Goal: Transaction & Acquisition: Purchase product/service

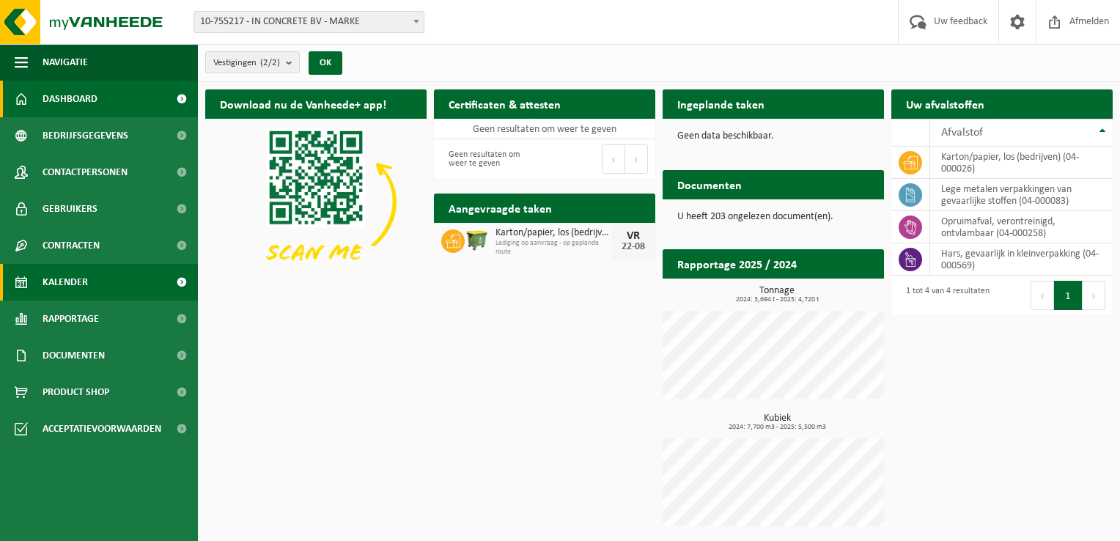
click at [66, 278] on span "Kalender" at bounding box center [65, 282] width 45 height 37
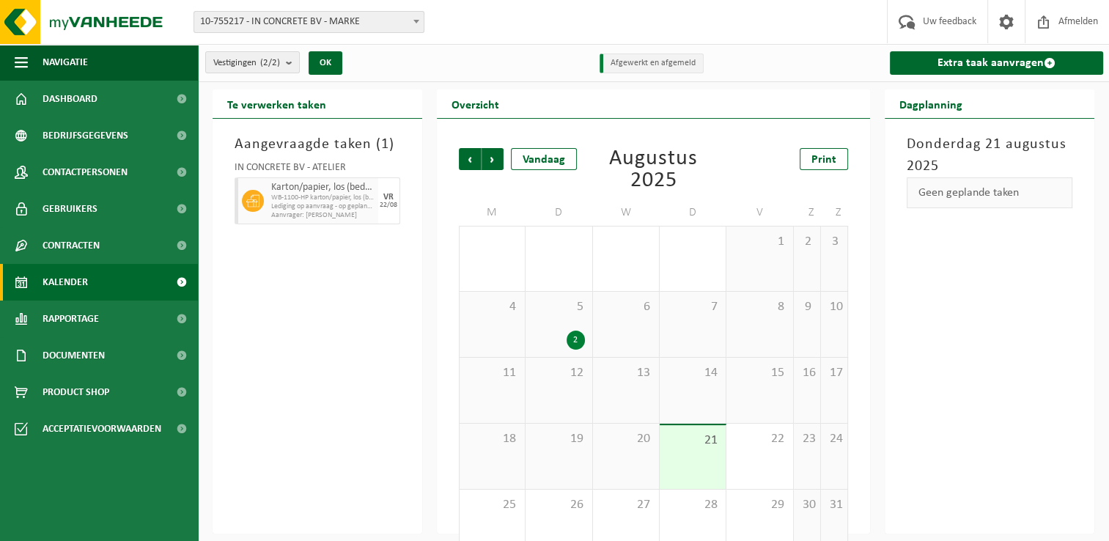
click at [358, 23] on span "10-755217 - IN CONCRETE BV - MARKE" at bounding box center [308, 22] width 229 height 21
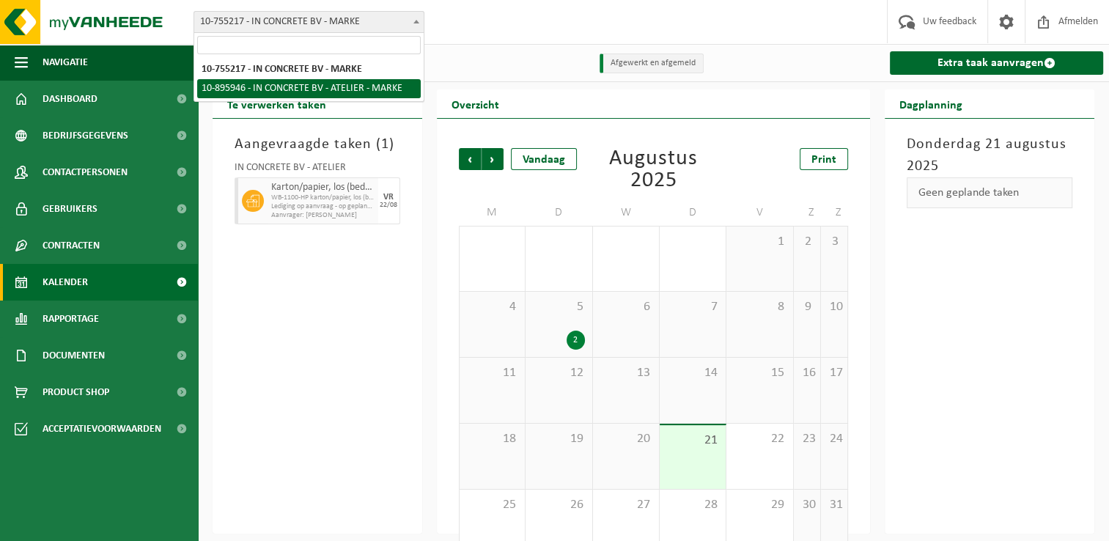
select select "117068"
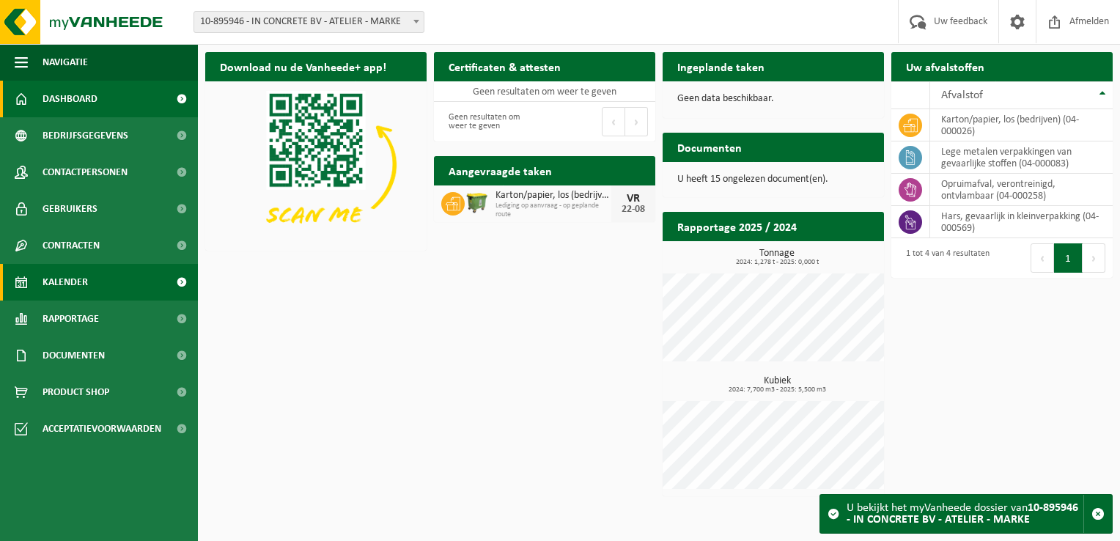
click at [83, 280] on span "Kalender" at bounding box center [65, 282] width 45 height 37
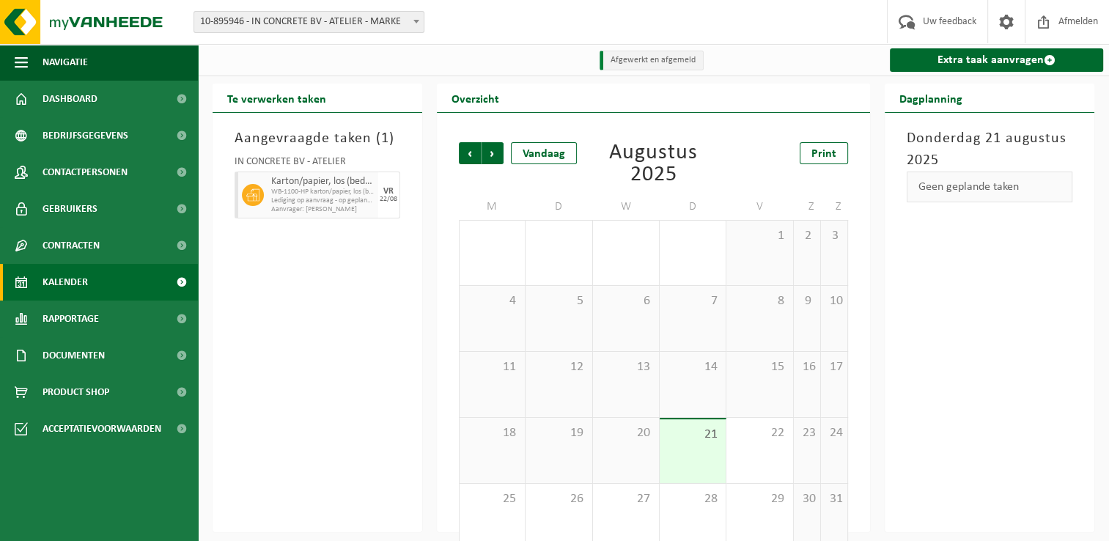
click at [615, 311] on div "6" at bounding box center [626, 318] width 66 height 65
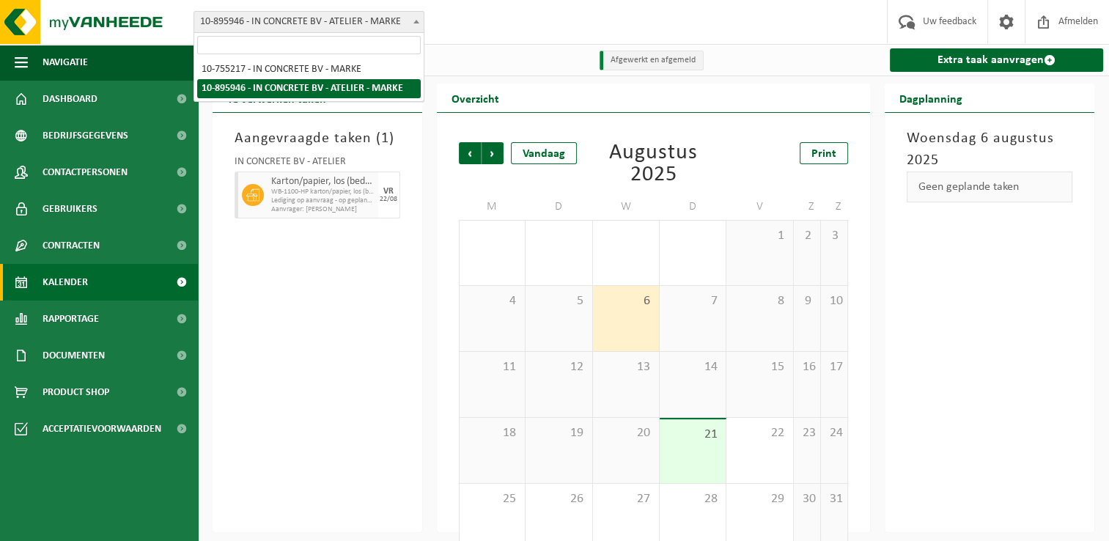
click at [337, 22] on span "10-895946 - IN CONCRETE BV - ATELIER - MARKE" at bounding box center [308, 22] width 229 height 21
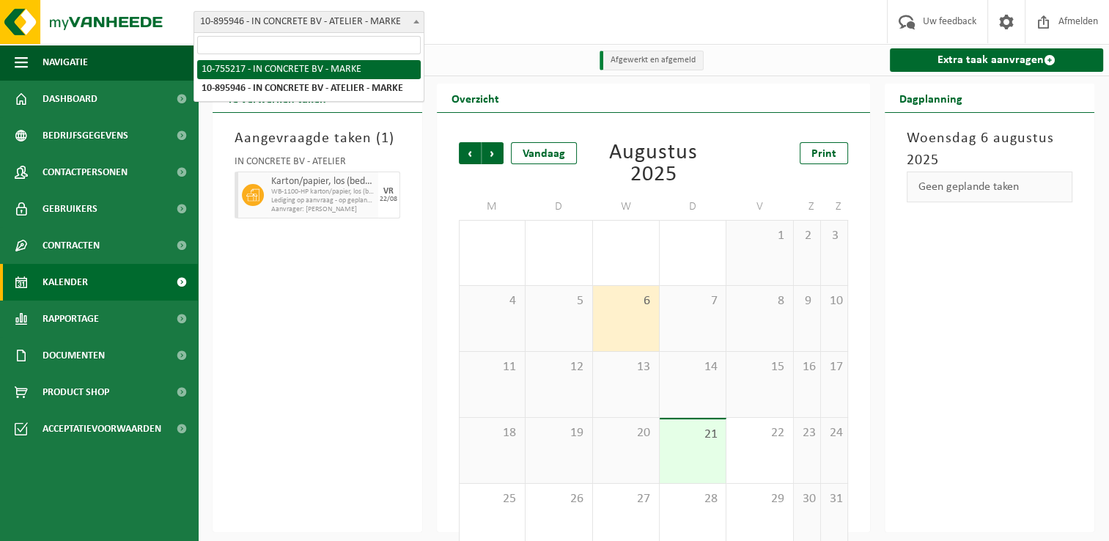
select select "9778"
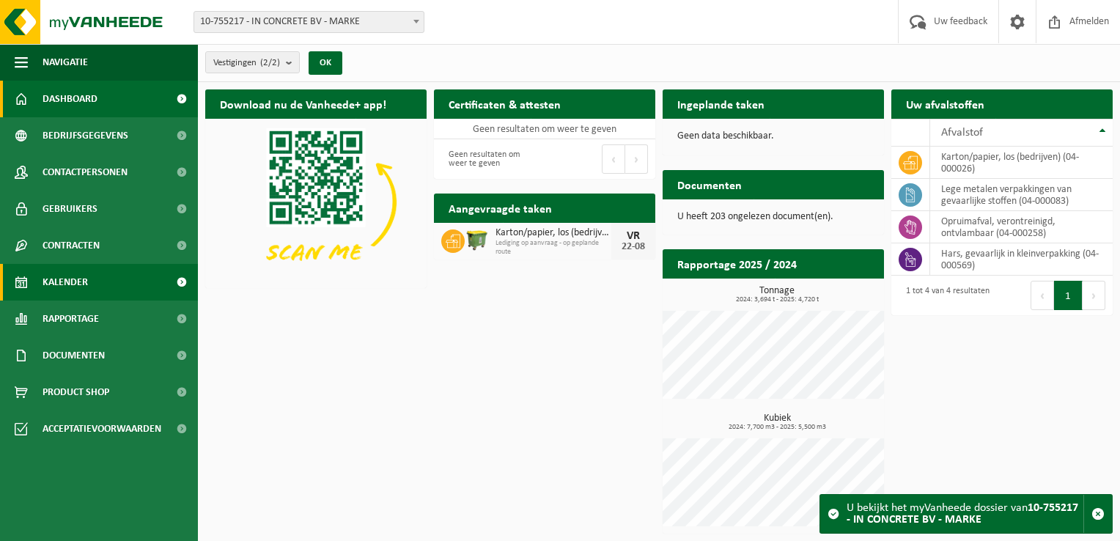
click at [85, 283] on span "Kalender" at bounding box center [65, 282] width 45 height 37
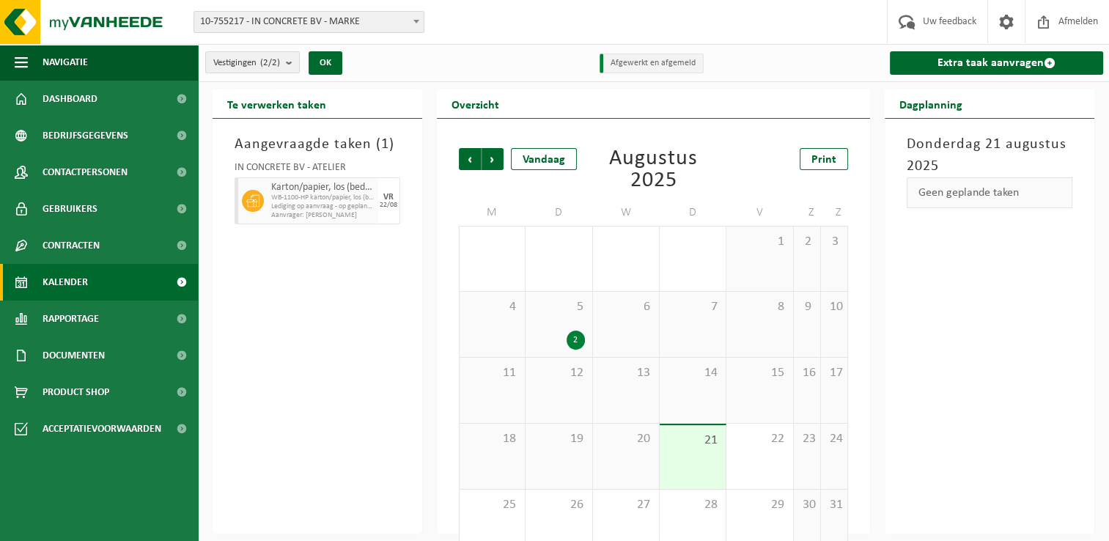
click at [542, 329] on div "5 2" at bounding box center [559, 324] width 66 height 65
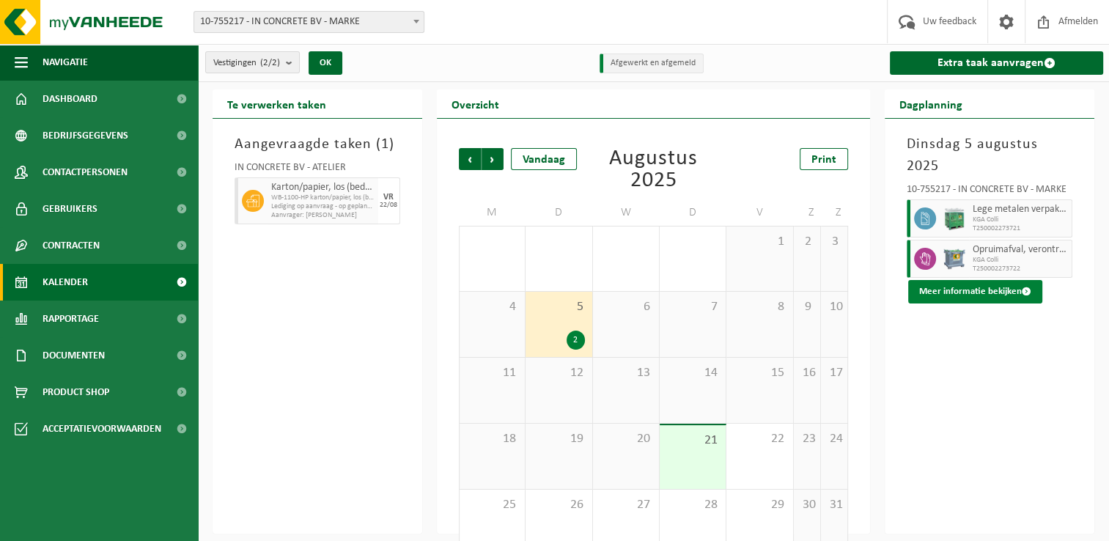
click at [990, 280] on button "Meer informatie bekijken" at bounding box center [975, 291] width 134 height 23
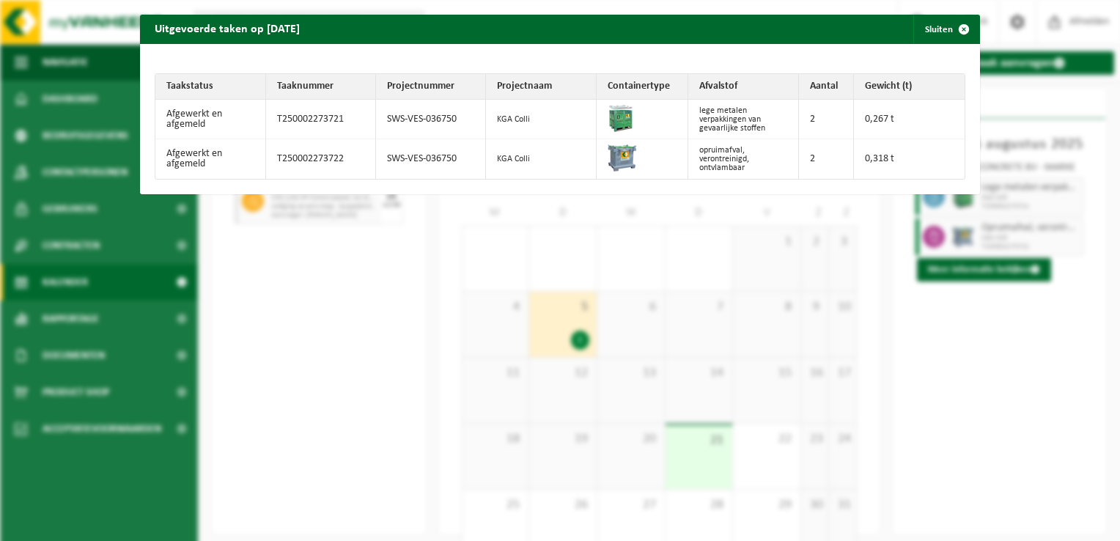
click at [987, 270] on div "Uitgevoerde taken op 2025-08-05 Sluiten Taakstatus Taaknummer Projectnummer Pro…" at bounding box center [560, 270] width 1120 height 541
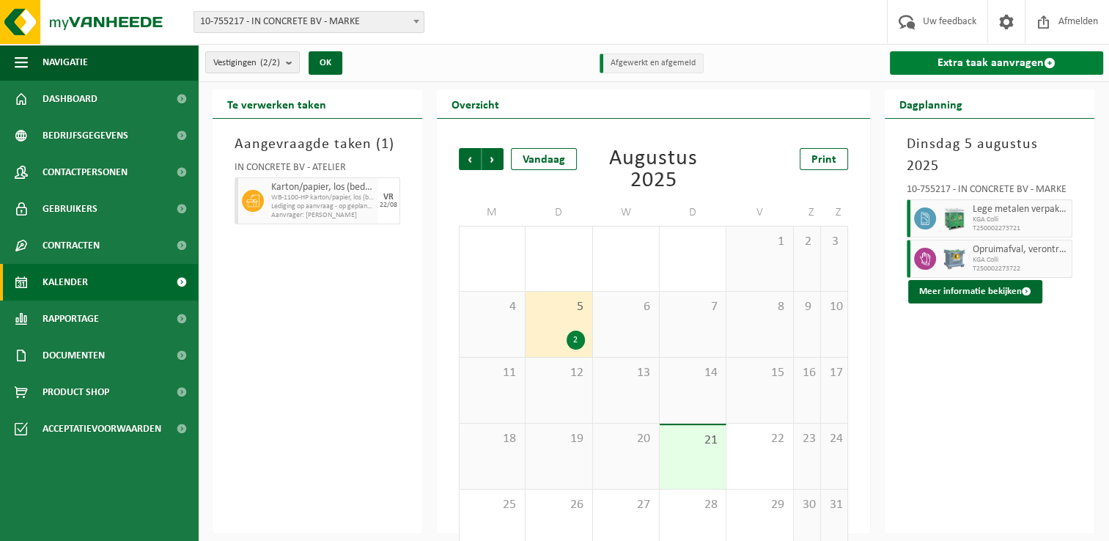
click at [965, 60] on link "Extra taak aanvragen" at bounding box center [996, 62] width 213 height 23
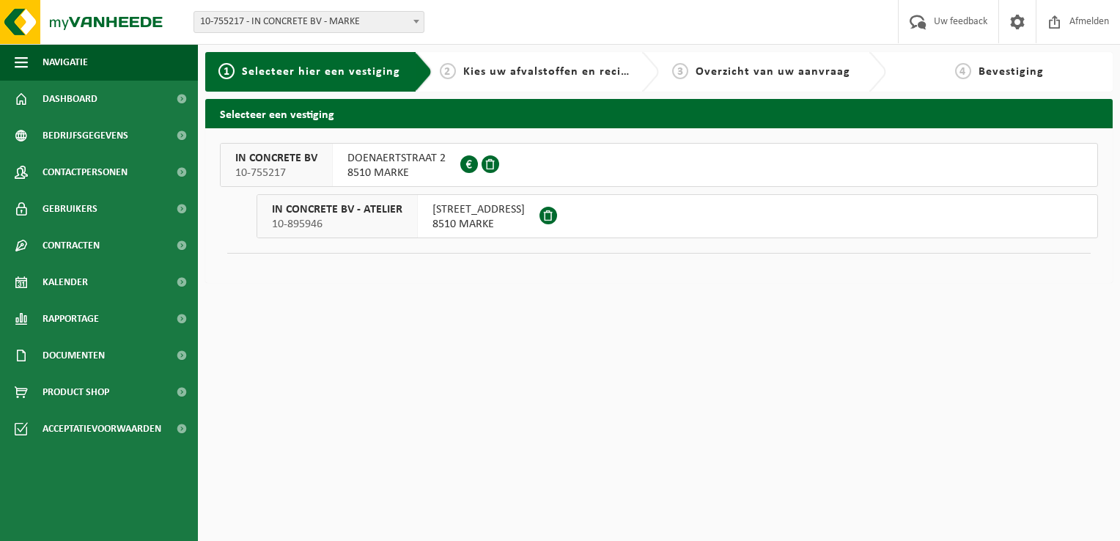
click at [420, 161] on span "DOENAERTSTRAAT 2" at bounding box center [396, 158] width 98 height 15
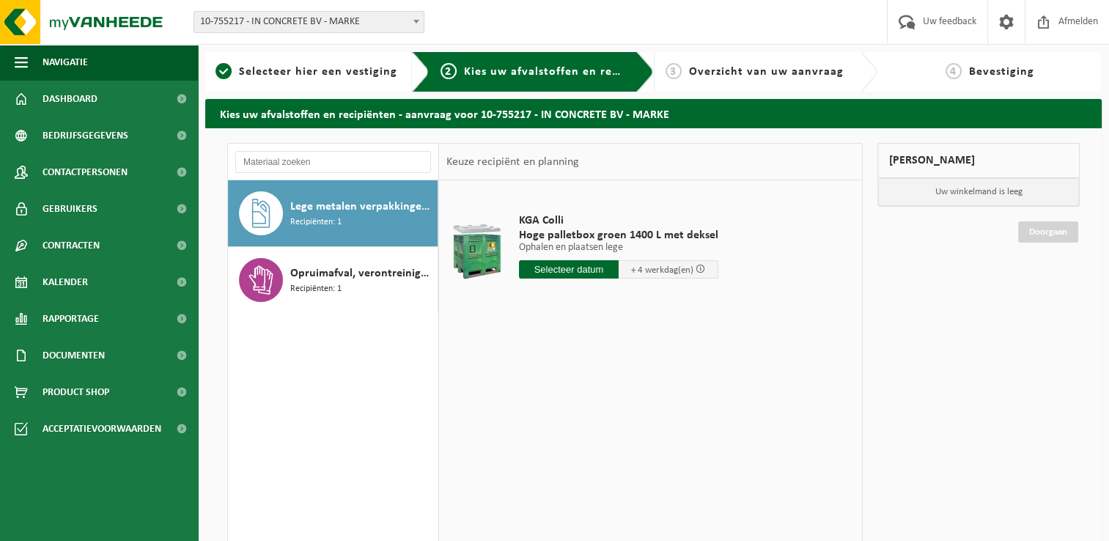
click at [560, 268] on input "text" at bounding box center [569, 269] width 100 height 18
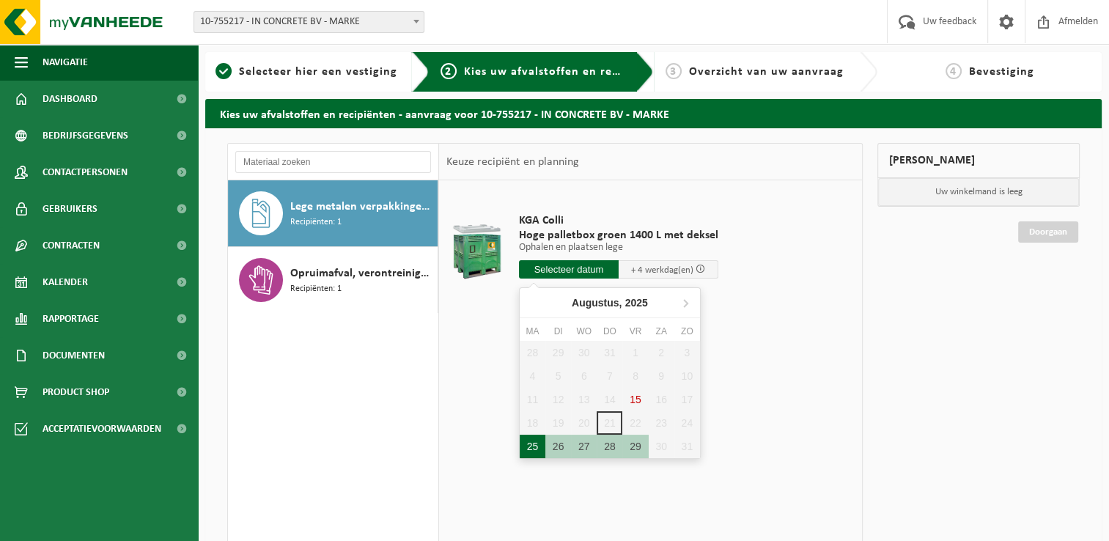
click at [530, 442] on div "25" at bounding box center [533, 446] width 26 height 23
type input "Van 2025-08-25"
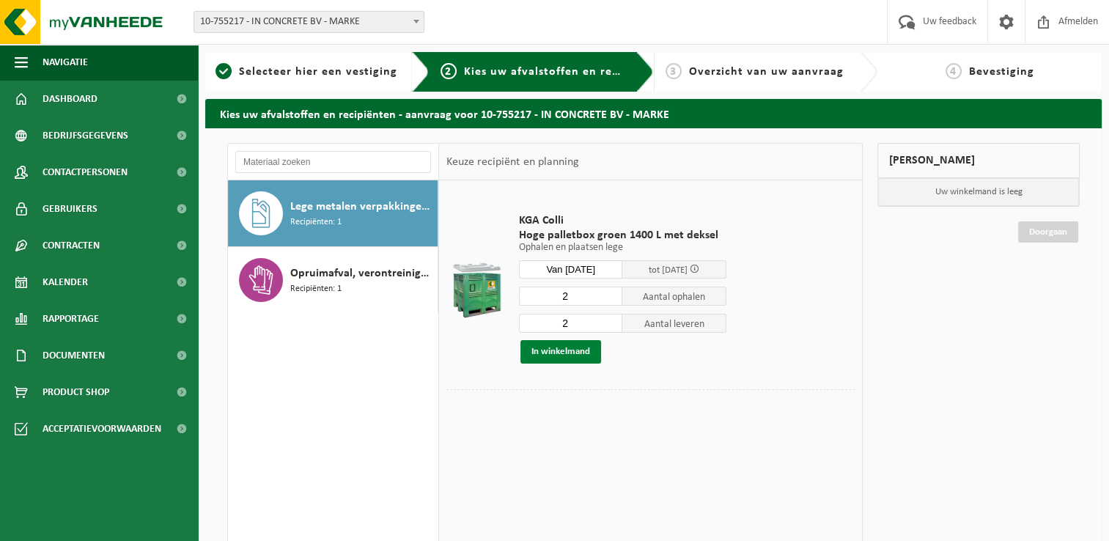
click at [565, 352] on button "In winkelmand" at bounding box center [560, 351] width 81 height 23
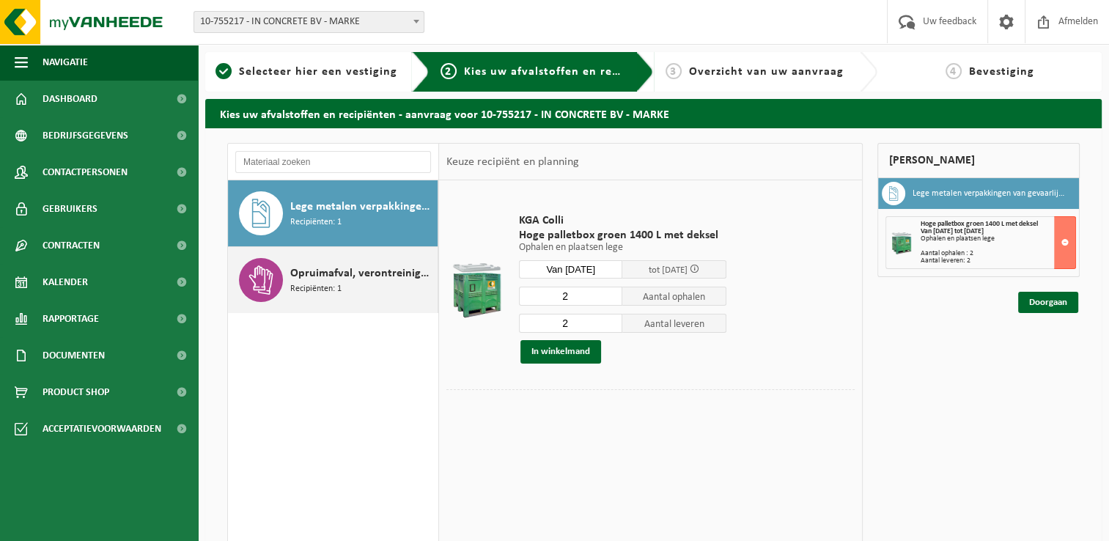
click at [366, 289] on div "Opruimafval, verontreinigd, ontvlambaar Recipiënten: 1" at bounding box center [362, 280] width 144 height 44
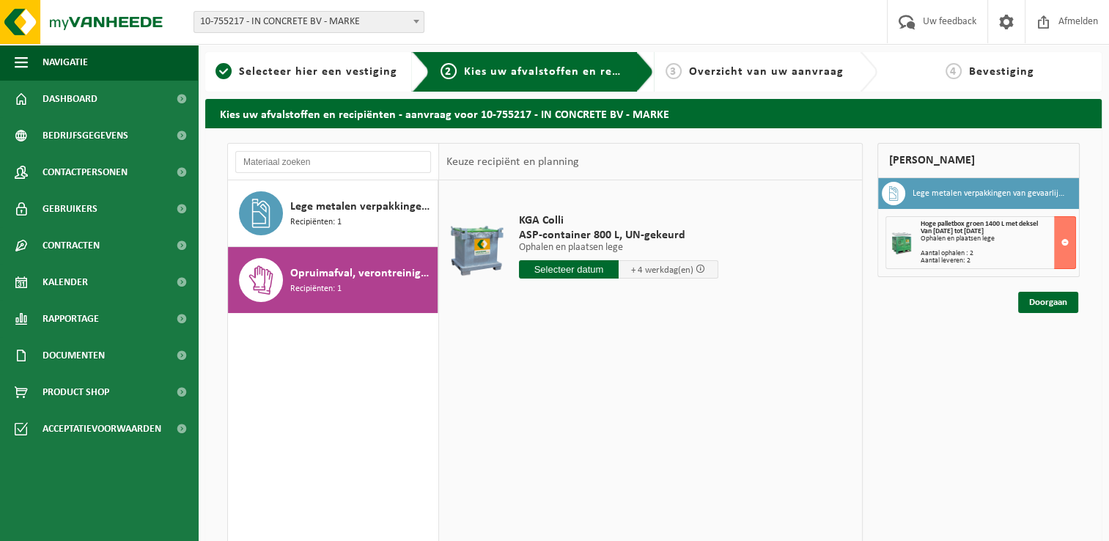
click at [567, 268] on input "text" at bounding box center [569, 269] width 100 height 18
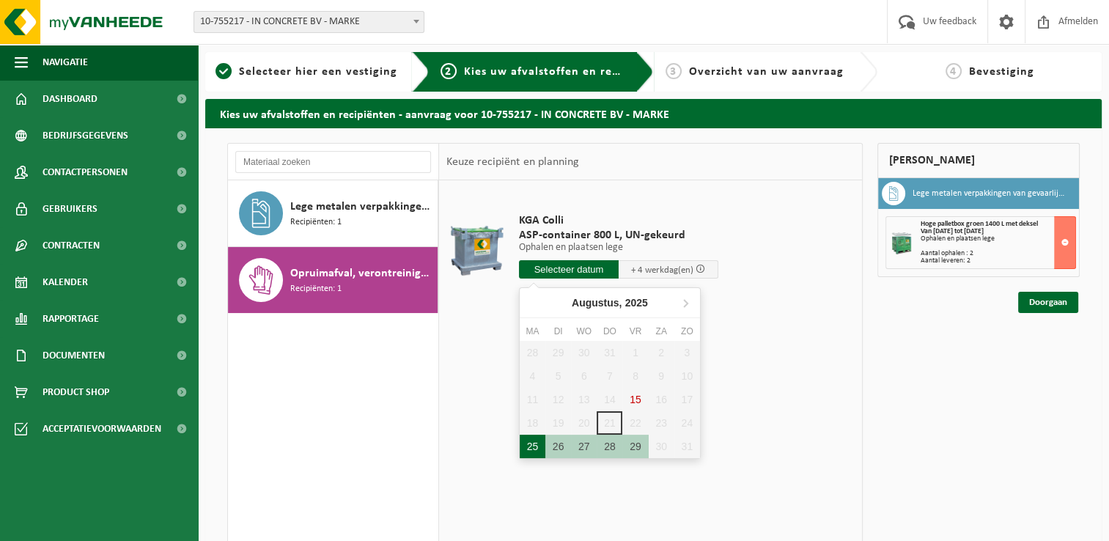
click at [534, 446] on div "25" at bounding box center [533, 446] width 26 height 23
type input "Van 2025-08-25"
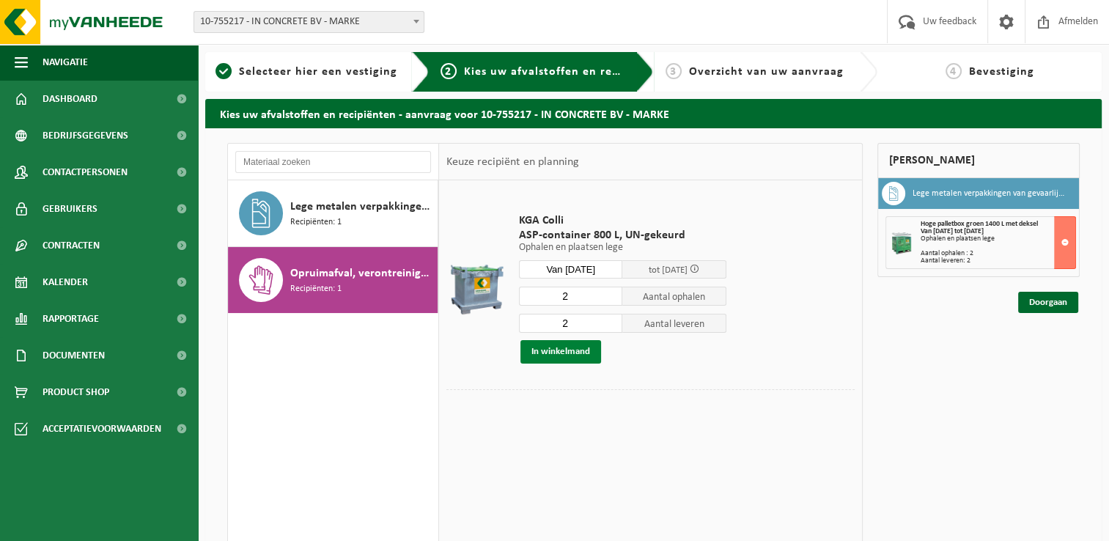
click at [585, 356] on button "In winkelmand" at bounding box center [560, 351] width 81 height 23
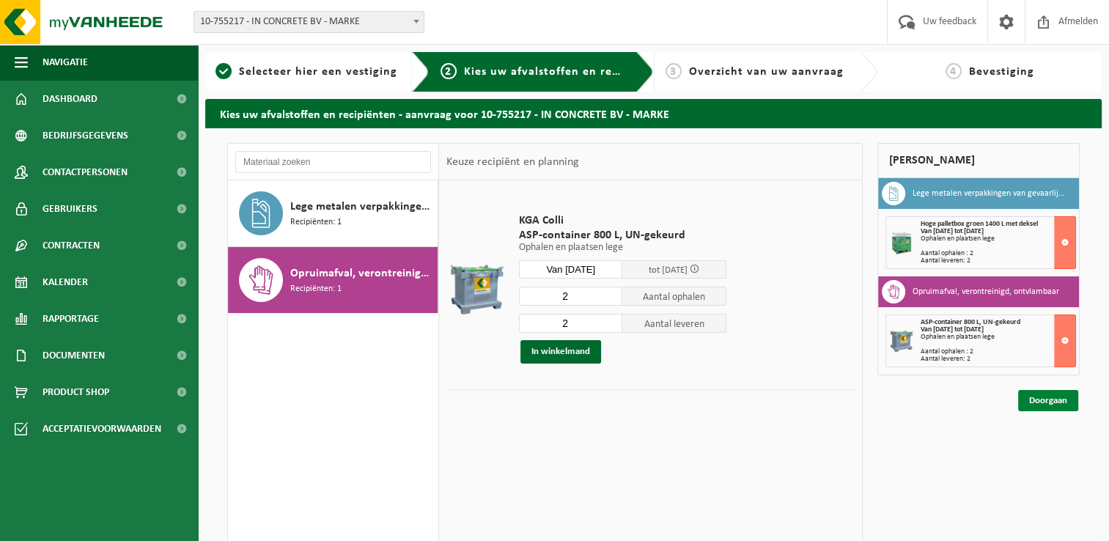
click at [1058, 401] on link "Doorgaan" at bounding box center [1048, 400] width 60 height 21
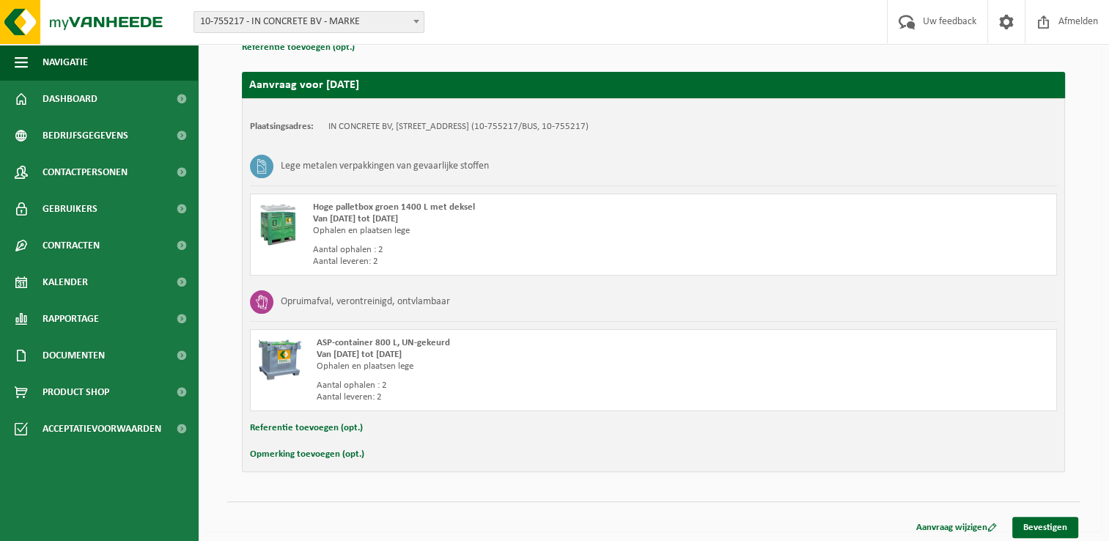
scroll to position [233, 0]
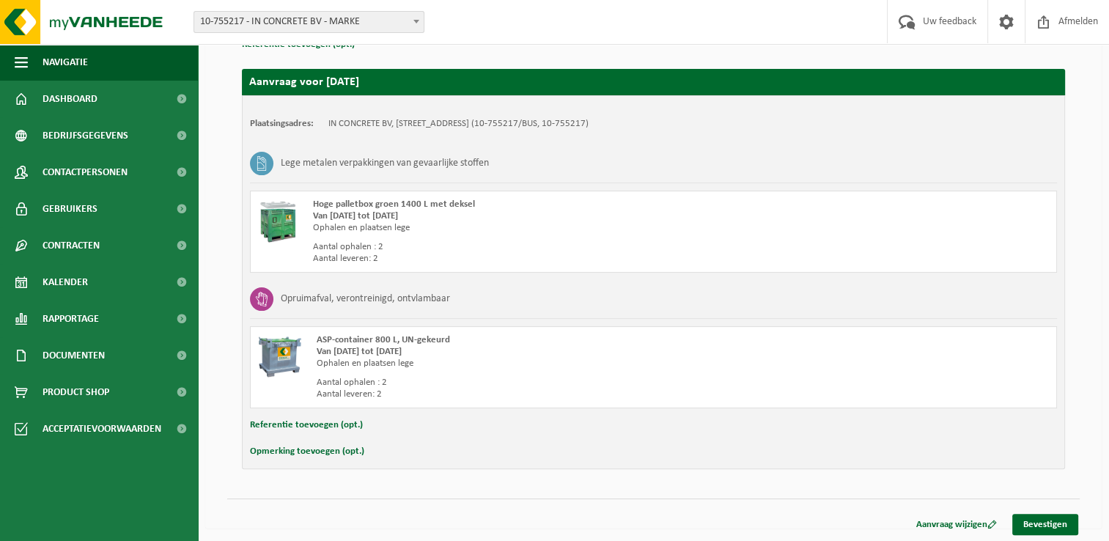
click at [324, 447] on button "Opmerking toevoegen (opt.)" at bounding box center [307, 451] width 114 height 19
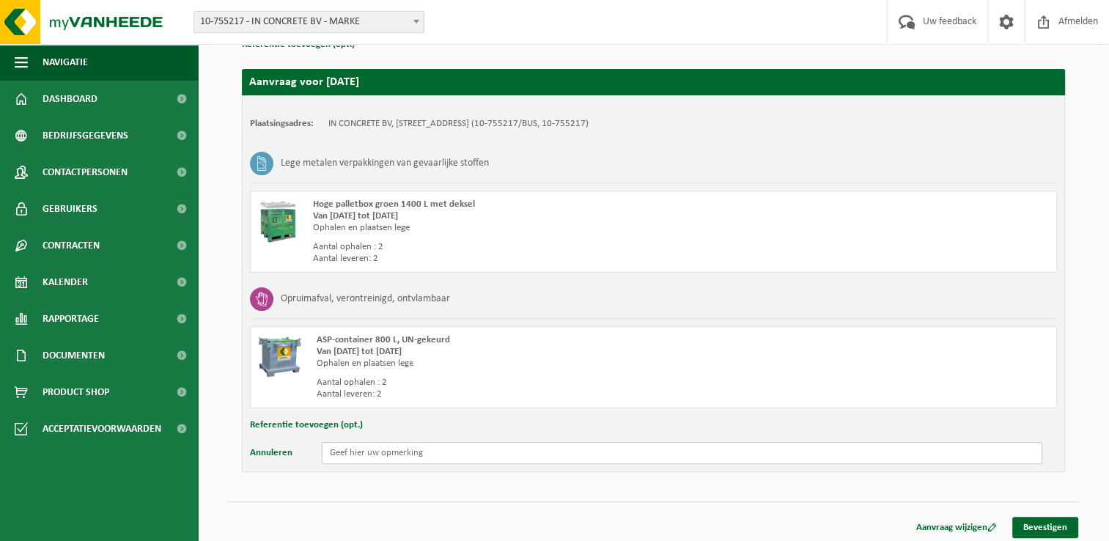
paste input "De containers staan achteraan het gebouw (links). Alvast bedankt!”"
click at [316, 424] on button "Referentie toevoegen (opt.)" at bounding box center [306, 425] width 113 height 19
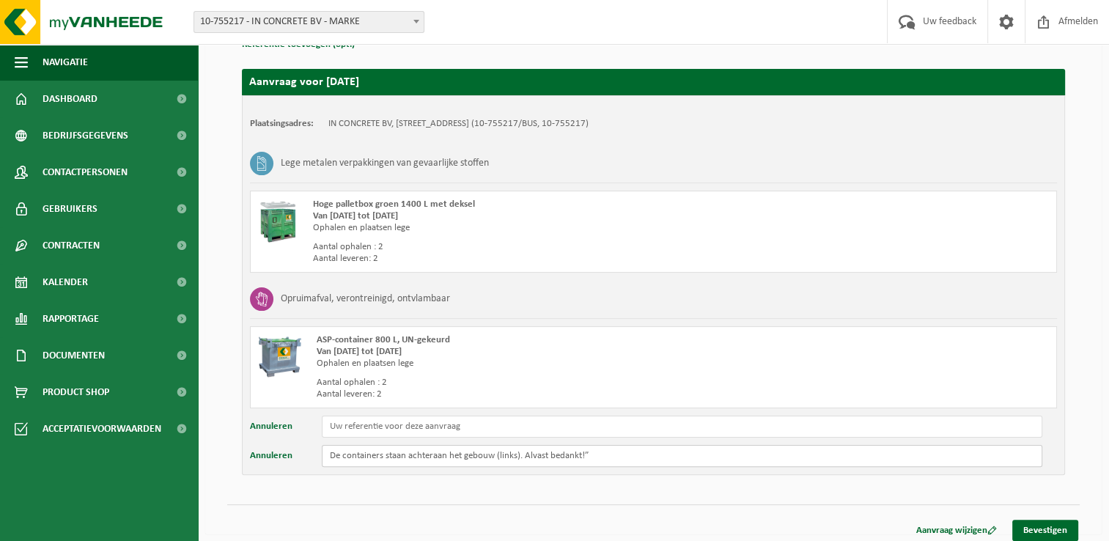
click at [617, 455] on input "De containers staan achteraan het gebouw (links). Alvast bedankt!”" at bounding box center [682, 456] width 721 height 22
type input "De containers staan achteraan het gebouw (links). Alvast bedankt!"
click at [1035, 527] on link "Bevestigen" at bounding box center [1045, 530] width 66 height 21
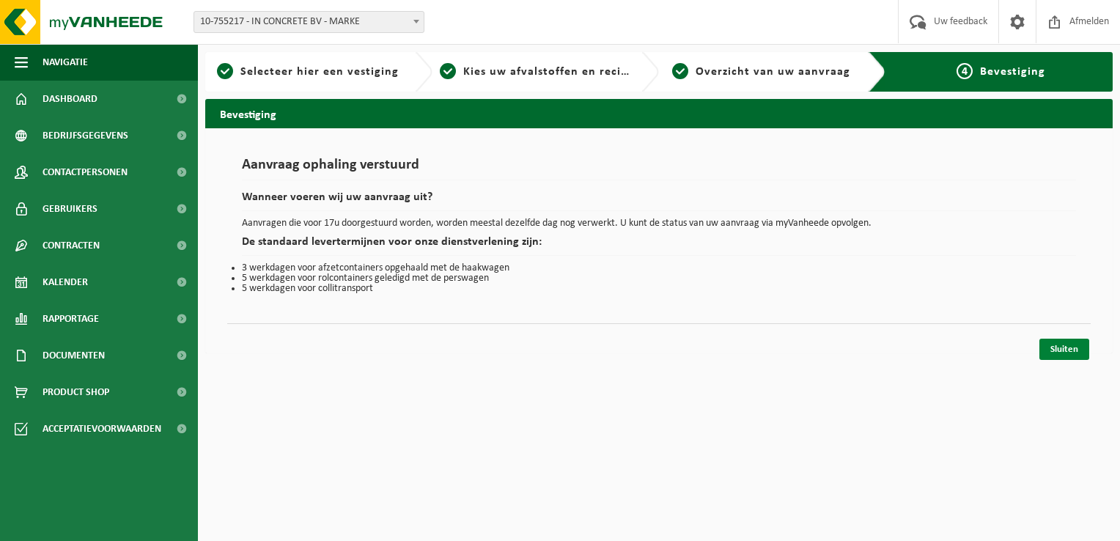
click at [1065, 348] on link "Sluiten" at bounding box center [1064, 349] width 50 height 21
